Goal: Task Accomplishment & Management: Complete application form

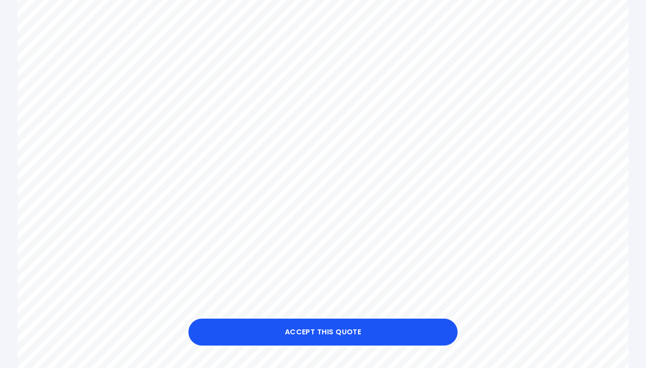
scroll to position [381, 0]
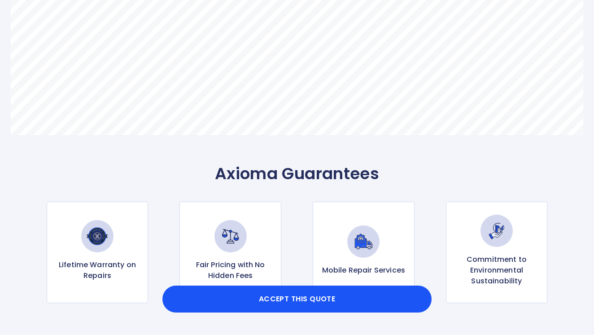
scroll to position [695, 0]
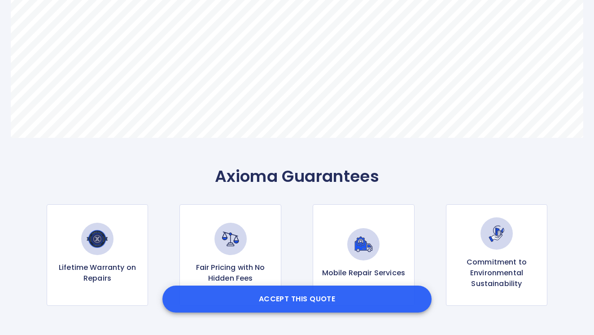
click at [286, 297] on button "Accept this Quote" at bounding box center [296, 298] width 269 height 27
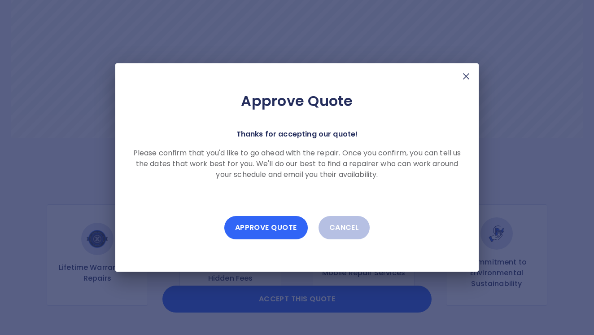
click at [265, 225] on button "Approve Quote" at bounding box center [265, 227] width 83 height 23
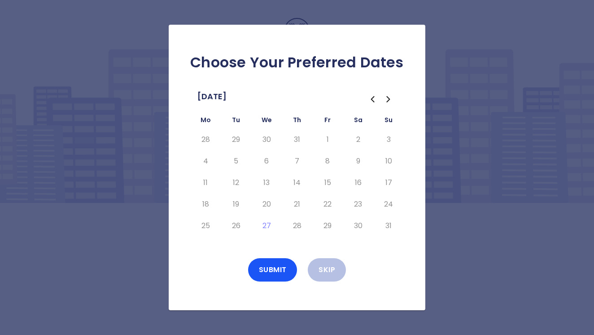
click at [389, 98] on icon "Go to the Next Month" at bounding box center [388, 98] width 3 height 5
click at [205, 181] on button "15" at bounding box center [205, 182] width 16 height 14
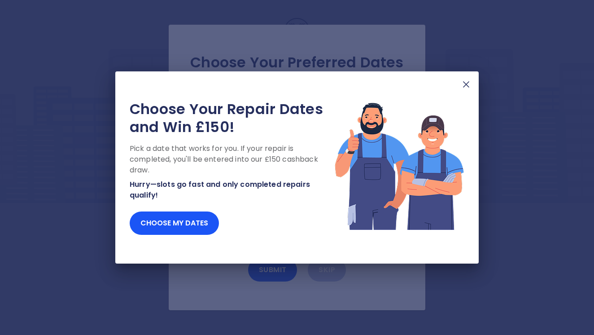
click at [466, 84] on img at bounding box center [466, 84] width 11 height 11
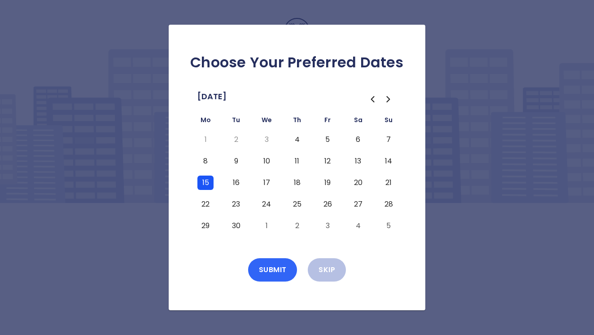
click at [274, 265] on button "Submit" at bounding box center [272, 269] width 49 height 23
